Goal: Information Seeking & Learning: Learn about a topic

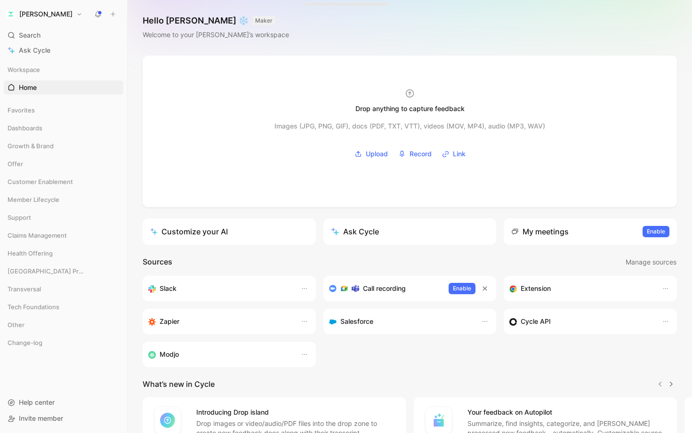
click at [33, 11] on h1 "[PERSON_NAME]" at bounding box center [45, 14] width 53 height 8
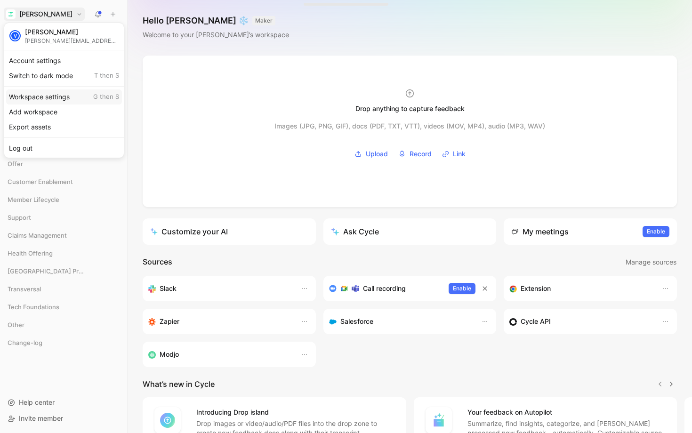
click at [66, 97] on div "Workspace settings G then S" at bounding box center [64, 96] width 116 height 15
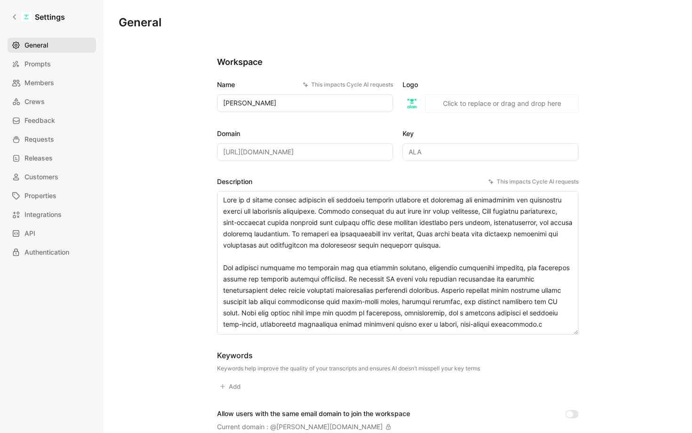
click at [47, 44] on span "General" at bounding box center [36, 45] width 24 height 11
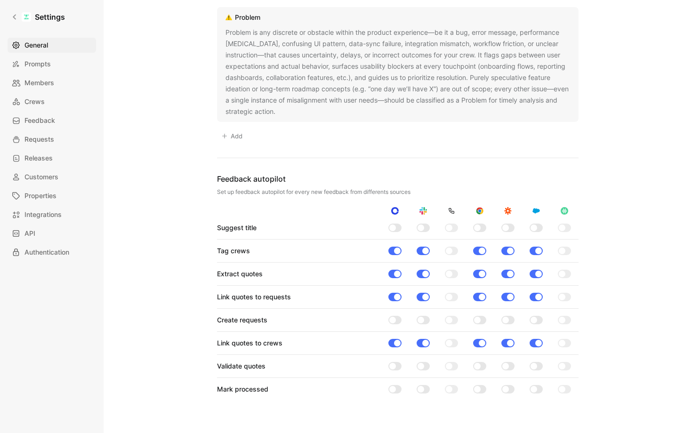
scroll to position [662, 0]
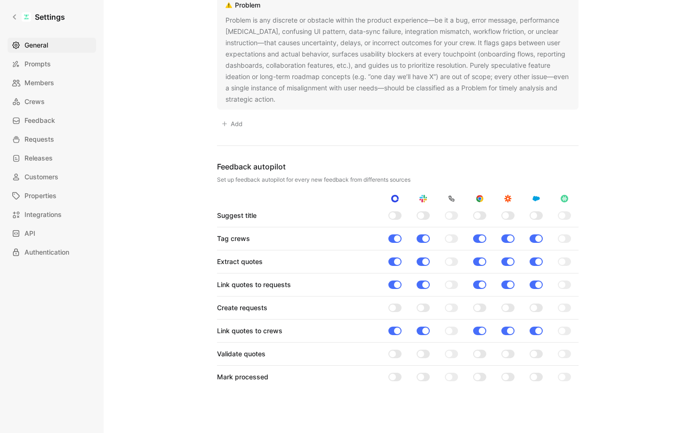
click at [395, 214] on div at bounding box center [394, 215] width 13 height 8
click at [0, 0] on input "checkbox" at bounding box center [0, 0] width 0 height 0
click at [480, 217] on div at bounding box center [479, 215] width 13 height 8
click at [0, 0] on input "checkbox" at bounding box center [0, 0] width 0 height 0
click at [532, 213] on div at bounding box center [534, 215] width 7 height 7
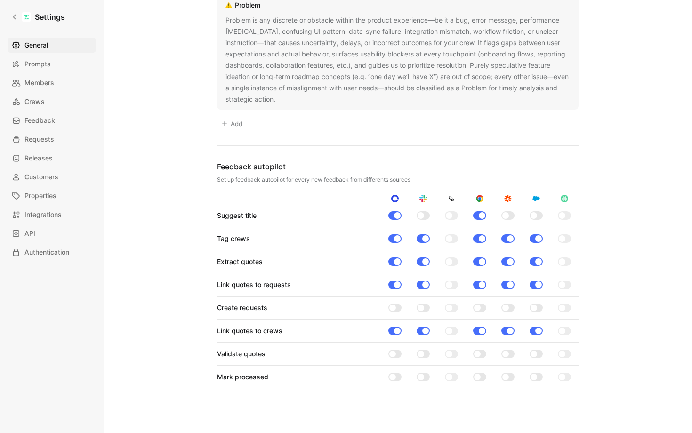
click at [0, 0] on input "checkbox" at bounding box center [0, 0] width 0 height 0
click at [509, 214] on div at bounding box center [507, 215] width 13 height 8
click at [0, 0] on input "checkbox" at bounding box center [0, 0] width 0 height 0
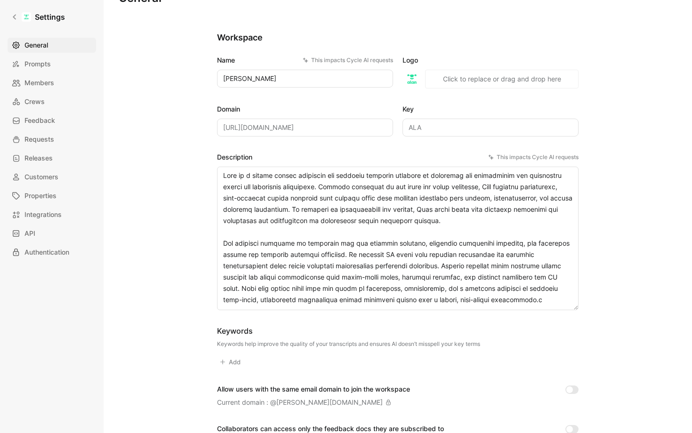
scroll to position [0, 0]
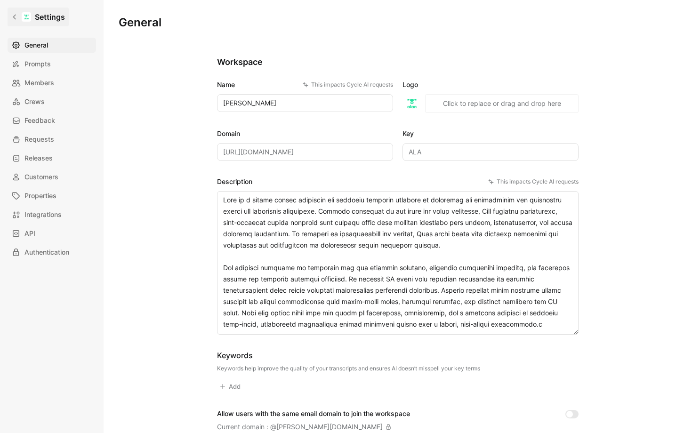
click at [16, 19] on icon at bounding box center [14, 17] width 7 height 7
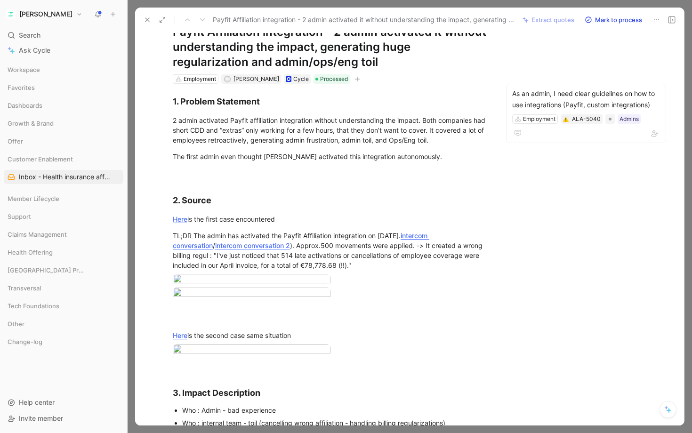
scroll to position [33, 0]
click at [559, 102] on div "As an admin, I need clear guidelines on how to use integrations (Payfit, custom…" at bounding box center [586, 99] width 148 height 23
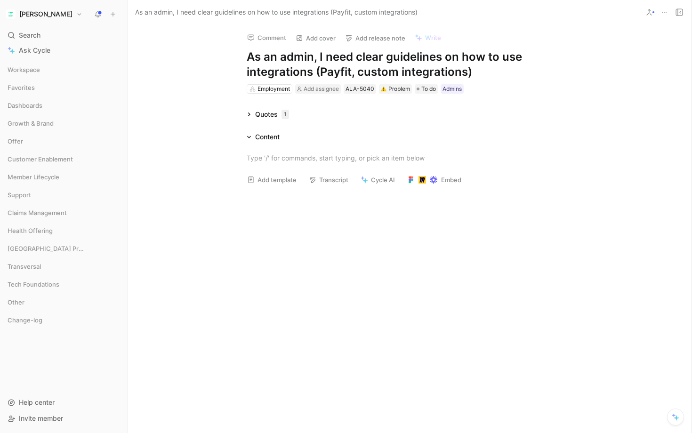
click at [247, 108] on div "Comment Add cover Add release note Write As an admin, I need clear guidelines o…" at bounding box center [410, 228] width 564 height 409
click at [249, 117] on icon at bounding box center [249, 114] width 5 height 5
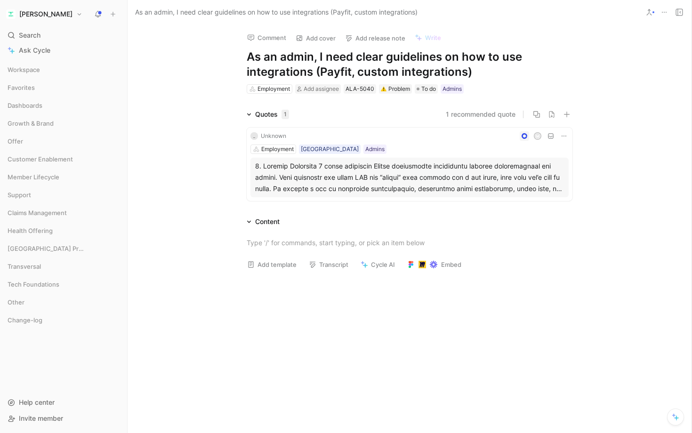
click at [325, 141] on div "_ Unknown M Employment France Admins" at bounding box center [410, 164] width 326 height 73
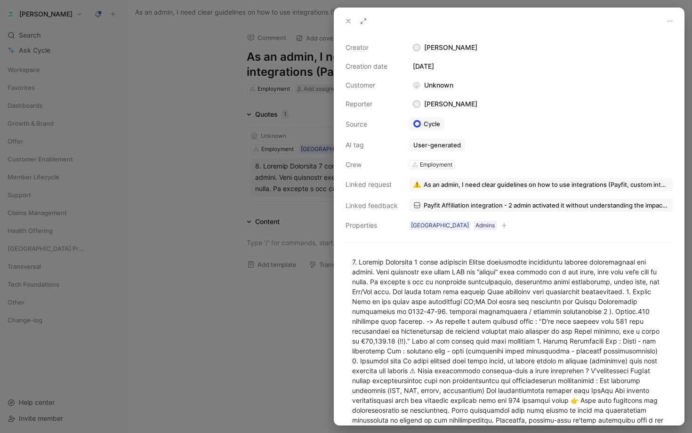
click at [284, 186] on div at bounding box center [346, 216] width 692 height 433
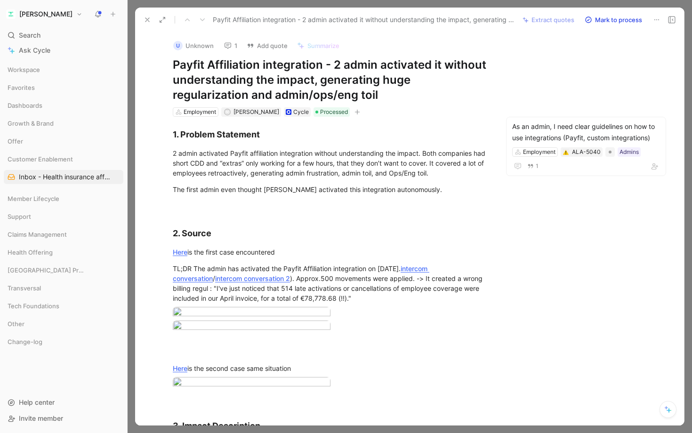
click at [145, 16] on button at bounding box center [147, 19] width 13 height 13
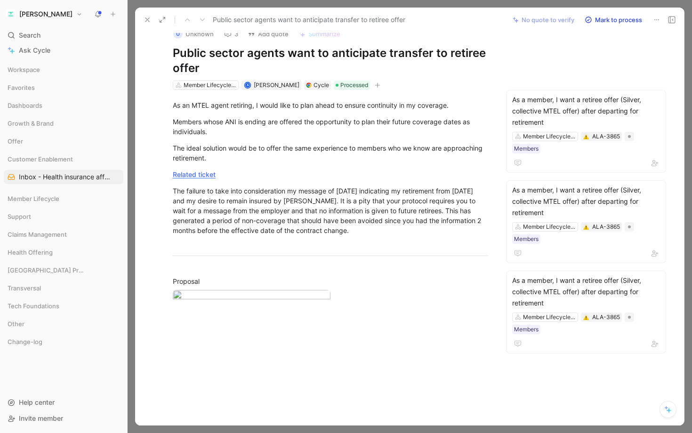
scroll to position [117, 0]
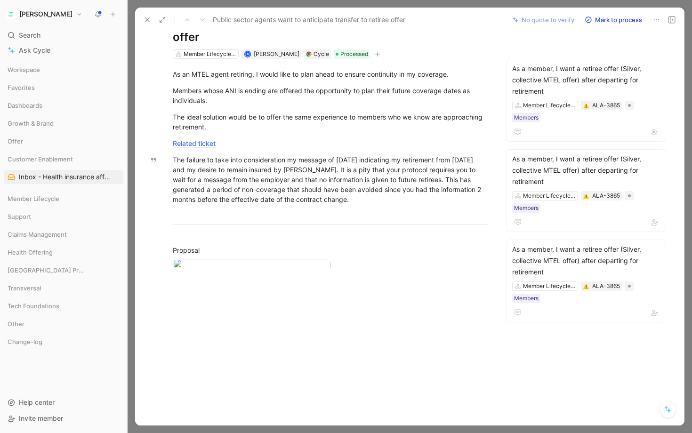
click at [687, 17] on div at bounding box center [410, 216] width 565 height 433
